Goal: Task Accomplishment & Management: Manage account settings

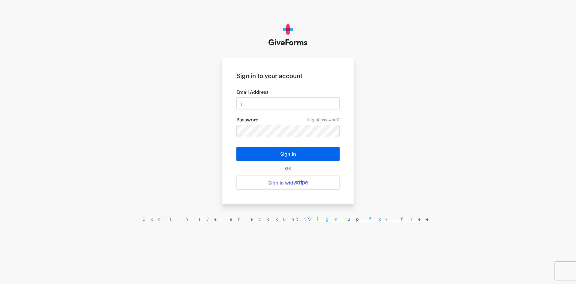
type input "[EMAIL_ADDRESS][DOMAIN_NAME]"
click at [237, 146] on button "Sign In" at bounding box center [288, 153] width 103 height 14
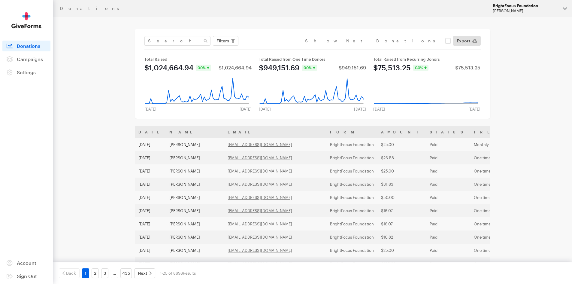
click at [550, 14] on button "BrightFocus Foundation Julie Ray" at bounding box center [530, 8] width 84 height 17
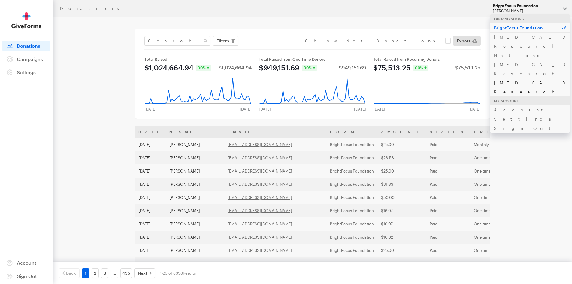
click at [512, 78] on link "Alzheimer's Disease Research" at bounding box center [529, 87] width 79 height 18
